Goal: Use online tool/utility: Utilize a website feature to perform a specific function

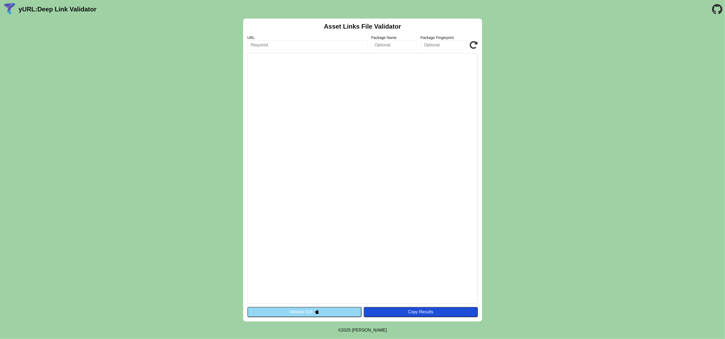
click at [137, 337] on body "yURL: Deep Link Validator Asset Links File Validator URL Package Name Package F…" at bounding box center [362, 169] width 725 height 339
click at [324, 49] on input "text" at bounding box center [307, 45] width 121 height 10
paste input "[URL][DOMAIN_NAME]"
type input "[URL][DOMAIN_NAME]"
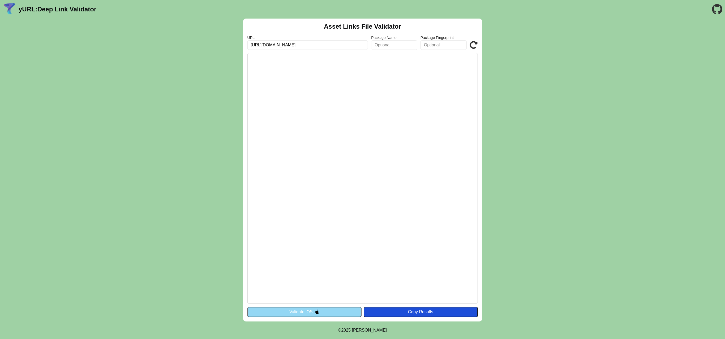
click at [444, 44] on input "text" at bounding box center [443, 45] width 46 height 10
click at [376, 45] on input "text" at bounding box center [394, 45] width 46 height 10
click at [471, 44] on icon at bounding box center [474, 45] width 8 height 8
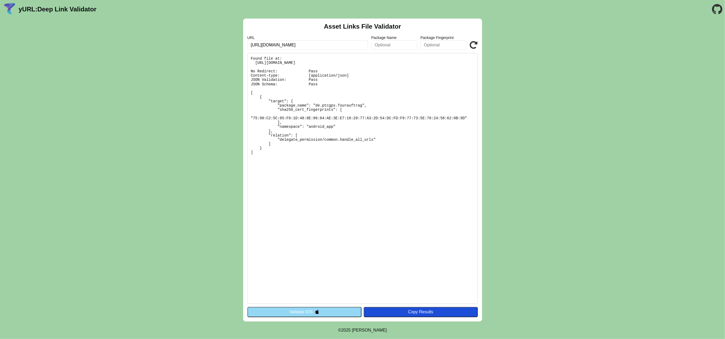
click at [471, 47] on icon at bounding box center [474, 45] width 8 height 8
click at [308, 309] on button "Validate iOS" at bounding box center [304, 312] width 114 height 10
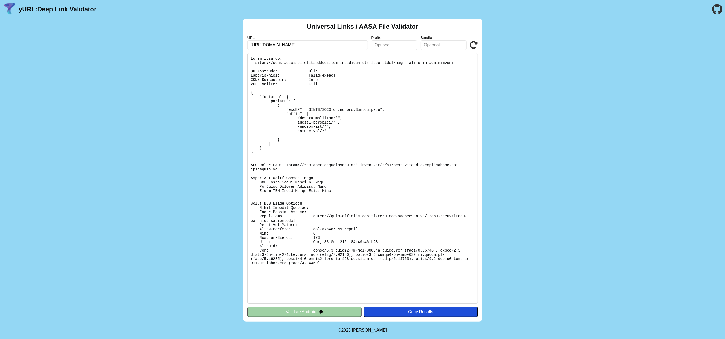
scroll to position [0, 32]
drag, startPoint x: 327, startPoint y: 45, endPoint x: 406, endPoint y: 46, distance: 78.8
click at [406, 46] on div "URL https://tour-planning.development.ptc-telematik.de/.well-known/assetlinks.j…" at bounding box center [362, 43] width 230 height 14
click at [475, 43] on icon at bounding box center [474, 45] width 8 height 8
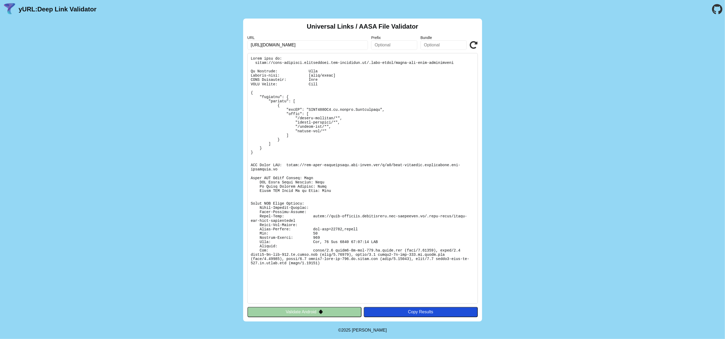
click at [304, 313] on button "Validate Android" at bounding box center [304, 312] width 114 height 10
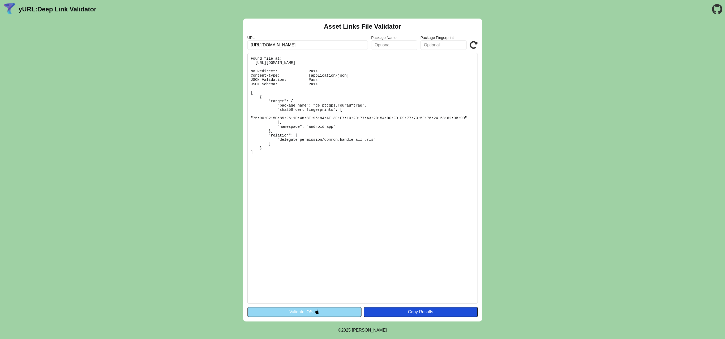
click at [304, 313] on button "Validate iOS" at bounding box center [304, 312] width 114 height 10
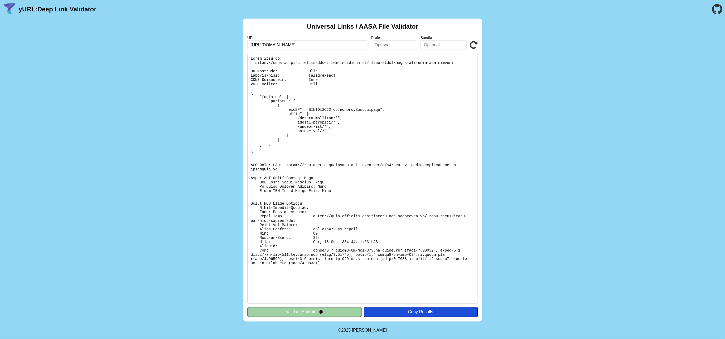
scroll to position [0, 32]
drag, startPoint x: 350, startPoint y: 46, endPoint x: 383, endPoint y: 48, distance: 33.0
click at [383, 48] on div "URL [URL][DOMAIN_NAME] Prefix Bundle Validate" at bounding box center [362, 43] width 230 height 14
click at [299, 312] on button "Validate Android" at bounding box center [304, 312] width 114 height 10
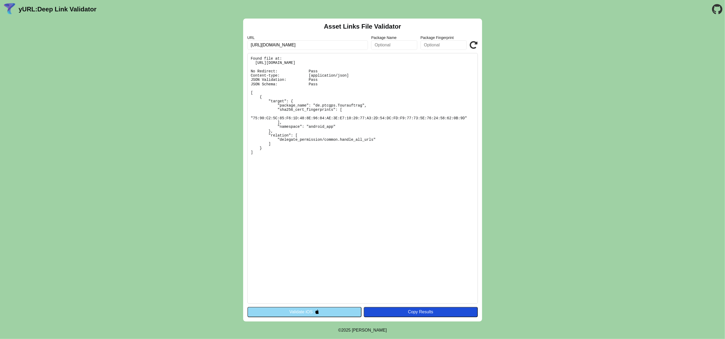
click at [305, 312] on button "Validate iOS" at bounding box center [304, 312] width 114 height 10
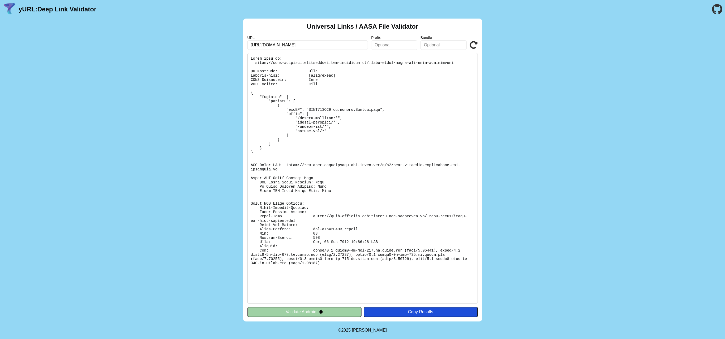
click at [301, 315] on button "Validate Android" at bounding box center [304, 312] width 114 height 10
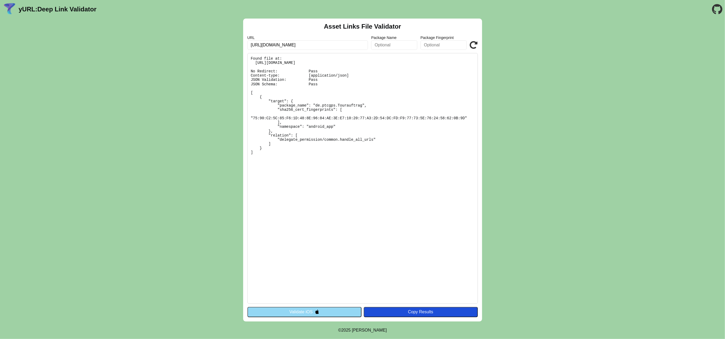
drag, startPoint x: 251, startPoint y: 57, endPoint x: 282, endPoint y: 170, distance: 117.1
click at [282, 170] on pre "Found file at: https://tour-planning.development.ptc-telematik.de/.well-known/a…" at bounding box center [362, 178] width 230 height 251
copy pre "Found file at: https://tour-planning.development.ptc-telematik.de/.well-known/a…"
click at [298, 310] on button "Validate iOS" at bounding box center [304, 312] width 114 height 10
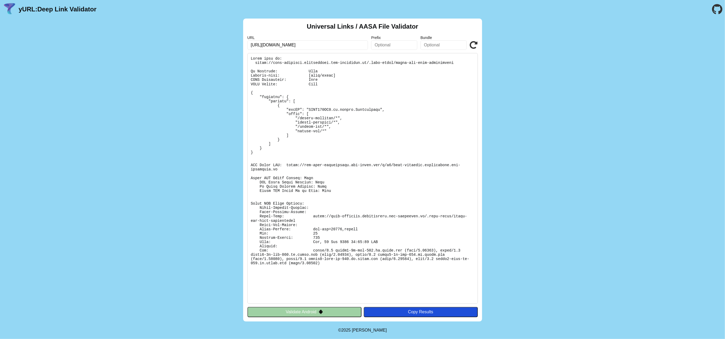
click at [297, 315] on button "Validate Android" at bounding box center [304, 312] width 114 height 10
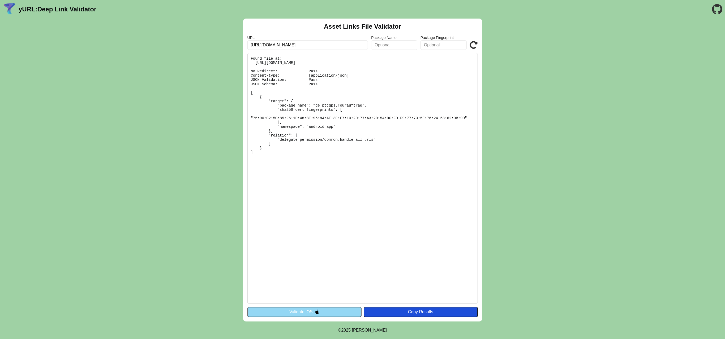
click at [296, 313] on button "Validate iOS" at bounding box center [304, 312] width 114 height 10
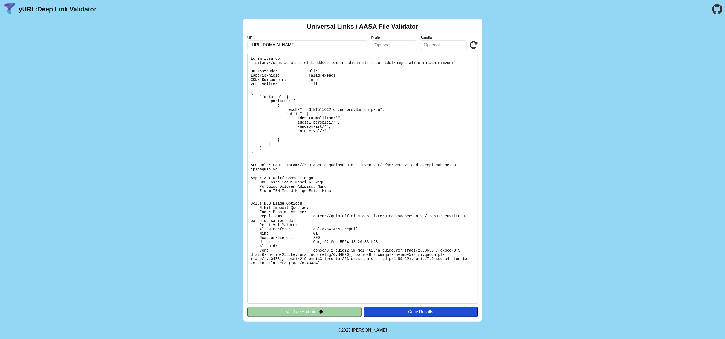
click at [338, 195] on pre at bounding box center [362, 178] width 230 height 251
copy body "yURL: Deep Link Validator Universal Links / AASA File Validator URL Prefix Bund…"
click at [335, 199] on pre at bounding box center [362, 178] width 230 height 251
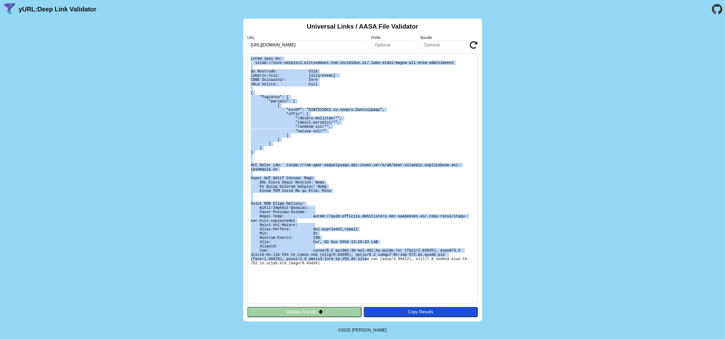
drag, startPoint x: 304, startPoint y: 269, endPoint x: 249, endPoint y: 59, distance: 217.4
click at [249, 59] on pre at bounding box center [362, 178] width 230 height 251
copy pre "Found file at: https://tour-planning.development.ptc-telematik.de/.well-known/a…"
click at [390, 186] on pre at bounding box center [362, 178] width 230 height 251
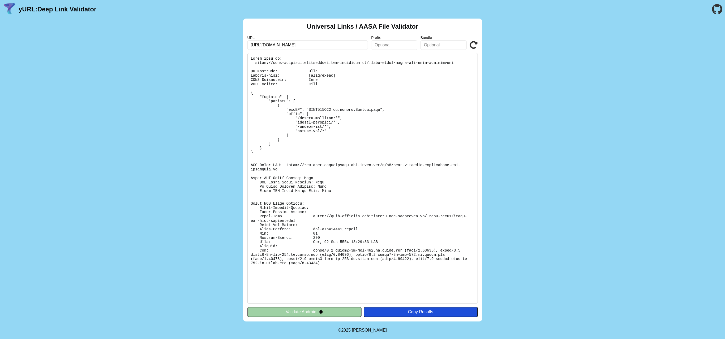
click at [293, 309] on button "Validate Android" at bounding box center [304, 312] width 114 height 10
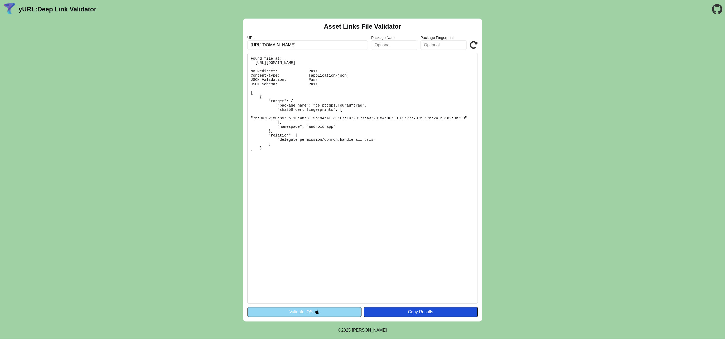
click at [322, 208] on pre "Found file at: [URL][DOMAIN_NAME] No Redirect: Pass Content-type: [application/…" at bounding box center [362, 178] width 230 height 251
